Goal: Information Seeking & Learning: Learn about a topic

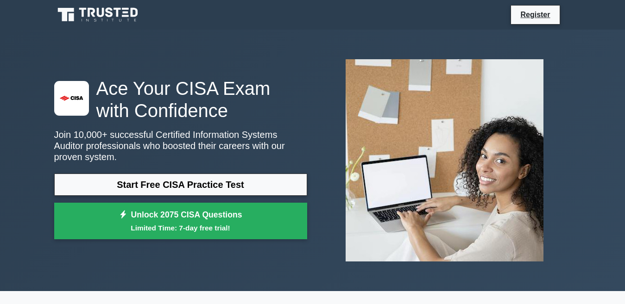
click at [125, 186] on link "Start Free CISA Practice Test" at bounding box center [180, 185] width 253 height 22
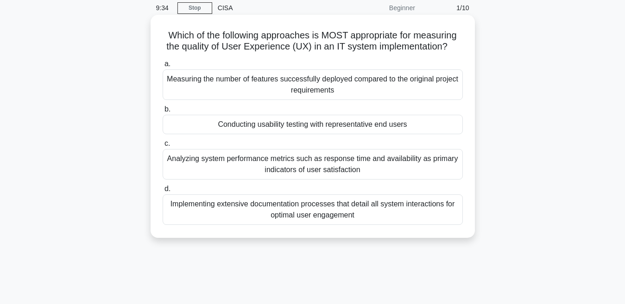
scroll to position [56, 0]
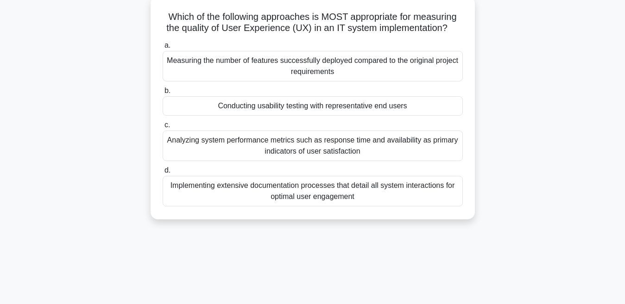
click at [333, 68] on div "Measuring the number of features successfully deployed compared to the original…" at bounding box center [313, 66] width 300 height 31
click at [163, 49] on input "a. Measuring the number of features successfully deployed compared to the origi…" at bounding box center [163, 46] width 0 height 6
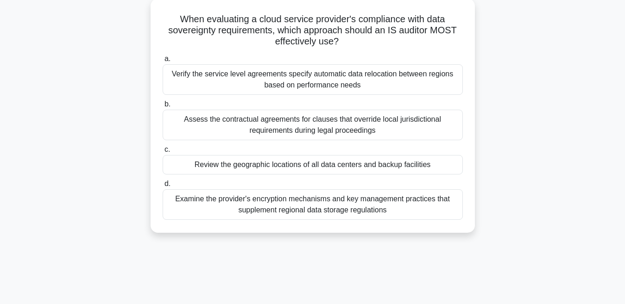
scroll to position [0, 0]
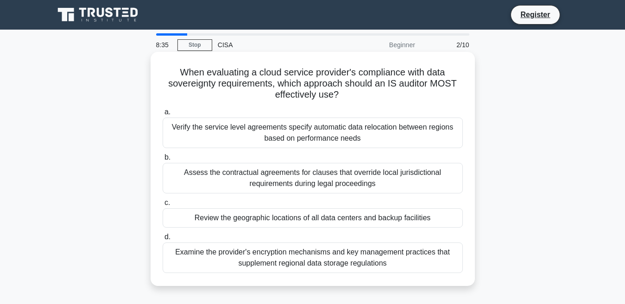
click at [384, 205] on label "c. Review the geographic locations of all data centers and backup facilities" at bounding box center [313, 212] width 300 height 31
click at [163, 205] on input "c. Review the geographic locations of all data centers and backup facilities" at bounding box center [163, 203] width 0 height 6
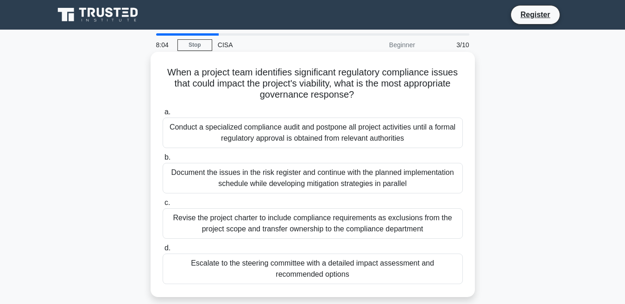
click at [429, 223] on div "Revise the project charter to include compliance requirements as exclusions fro…" at bounding box center [313, 223] width 300 height 31
click at [163, 206] on input "c. Revise the project charter to include compliance requirements as exclusions …" at bounding box center [163, 203] width 0 height 6
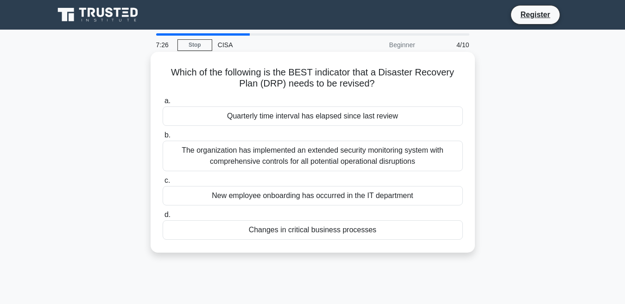
click at [401, 123] on div "Quarterly time interval has elapsed since last review" at bounding box center [313, 116] width 300 height 19
click at [163, 104] on input "a. Quarterly time interval has elapsed since last review" at bounding box center [163, 101] width 0 height 6
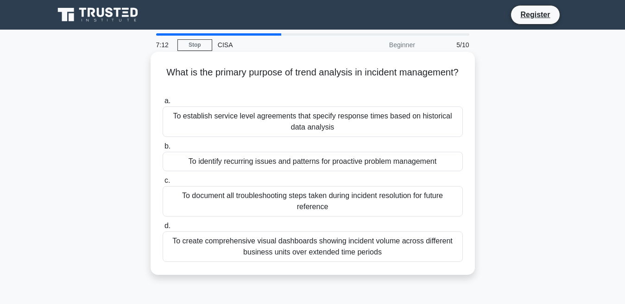
click at [380, 201] on div "To document all troubleshooting steps taken during incident resolution for futu…" at bounding box center [313, 201] width 300 height 31
click at [163, 184] on input "c. To document all troubleshooting steps taken during incident resolution for f…" at bounding box center [163, 181] width 0 height 6
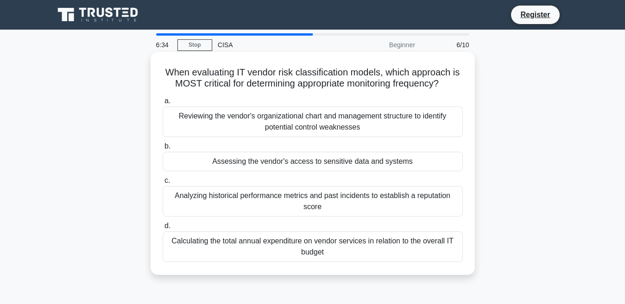
click at [372, 160] on div "Assessing the vendor's access to sensitive data and systems" at bounding box center [313, 161] width 300 height 19
click at [163, 150] on input "b. Assessing the vendor's access to sensitive data and systems" at bounding box center [163, 147] width 0 height 6
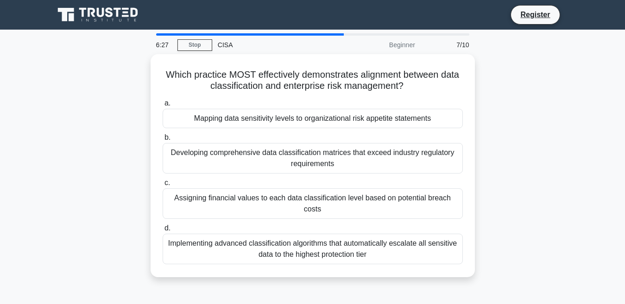
click at [372, 160] on div "Developing comprehensive data classification matrices that exceed industry regu…" at bounding box center [313, 158] width 300 height 31
click at [163, 141] on input "b. Developing comprehensive data classification matrices that exceed industry r…" at bounding box center [163, 138] width 0 height 6
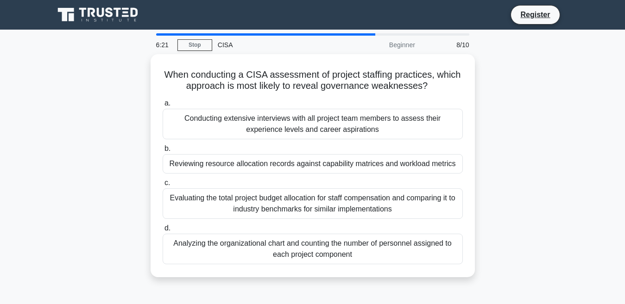
click at [372, 160] on div "Reviewing resource allocation records against capability matrices and workload …" at bounding box center [313, 163] width 300 height 19
click at [163, 152] on input "b. Reviewing resource allocation records against capability matrices and worklo…" at bounding box center [163, 149] width 0 height 6
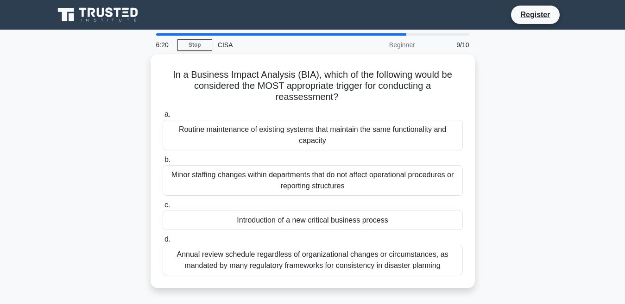
click at [372, 160] on label "b. Minor staffing changes within departments that do not affect operational pro…" at bounding box center [313, 175] width 300 height 42
click at [163, 160] on input "b. Minor staffing changes within departments that do not affect operational pro…" at bounding box center [163, 160] width 0 height 6
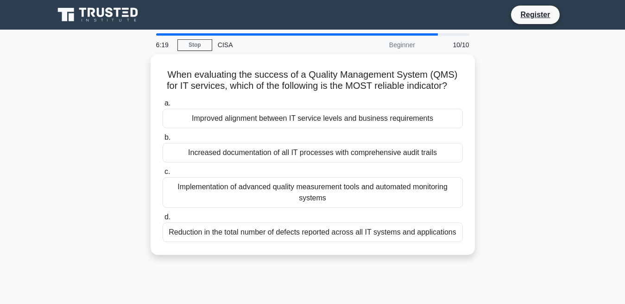
click at [372, 160] on div "Increased documentation of all IT processes with comprehensive audit trails" at bounding box center [313, 152] width 300 height 19
click at [163, 141] on input "b. Increased documentation of all IT processes with comprehensive audit trails" at bounding box center [163, 138] width 0 height 6
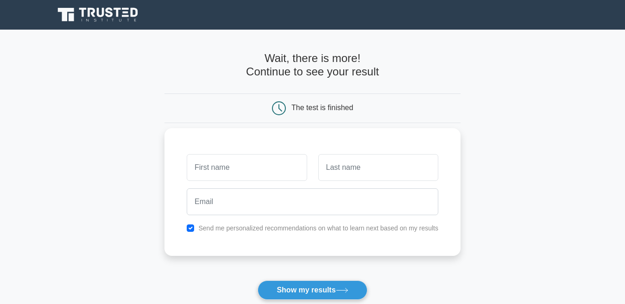
click at [300, 172] on input "text" at bounding box center [247, 167] width 120 height 27
type input "eshaal"
click at [369, 173] on input "text" at bounding box center [378, 167] width 120 height 27
type input "inam"
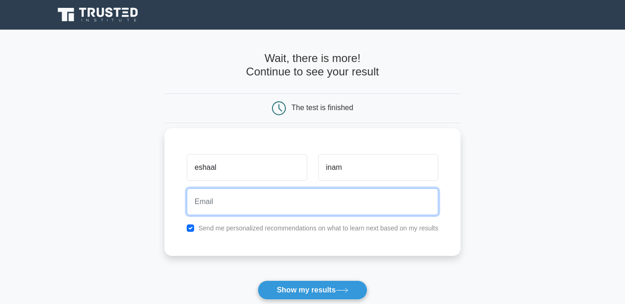
click at [346, 200] on input "email" at bounding box center [312, 201] width 251 height 27
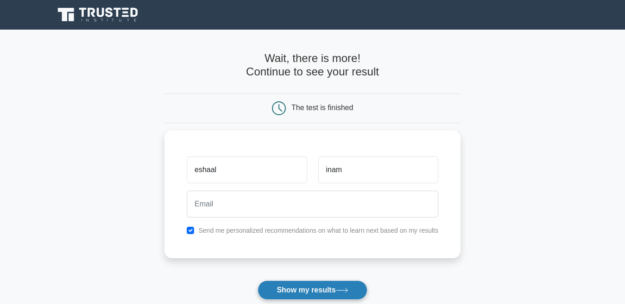
click at [348, 290] on icon at bounding box center [342, 290] width 13 height 5
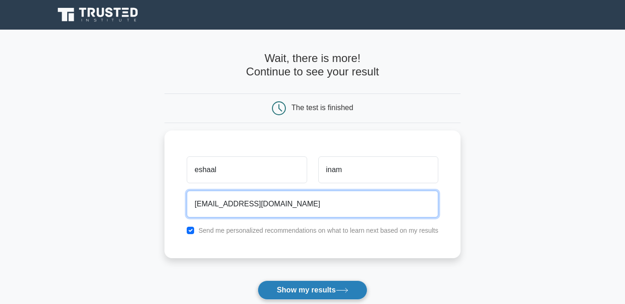
type input "qheemal@gmail.com"
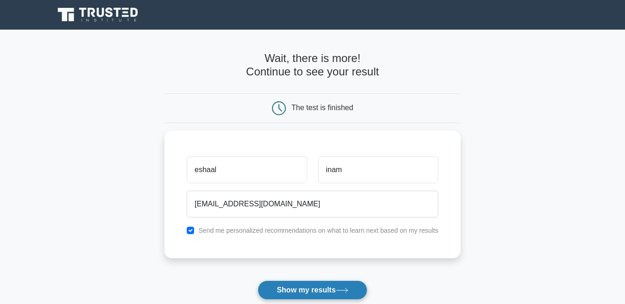
click at [334, 294] on button "Show my results" at bounding box center [311, 290] width 109 height 19
